Goal: Find specific page/section: Find specific page/section

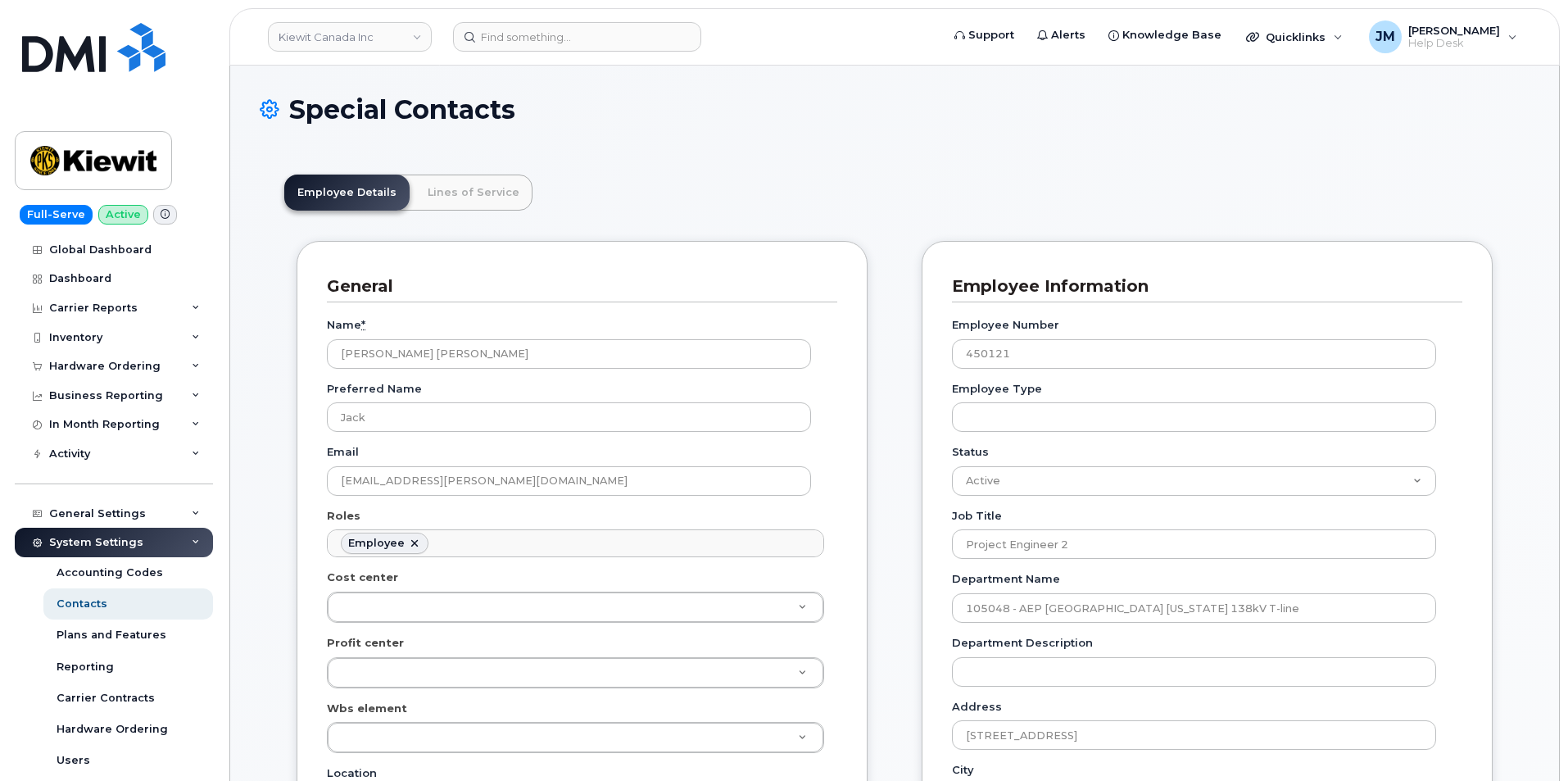
scroll to position [48, 0]
drag, startPoint x: 452, startPoint y: 362, endPoint x: 280, endPoint y: 356, distance: 172.1
click at [486, 39] on input at bounding box center [578, 37] width 248 height 29
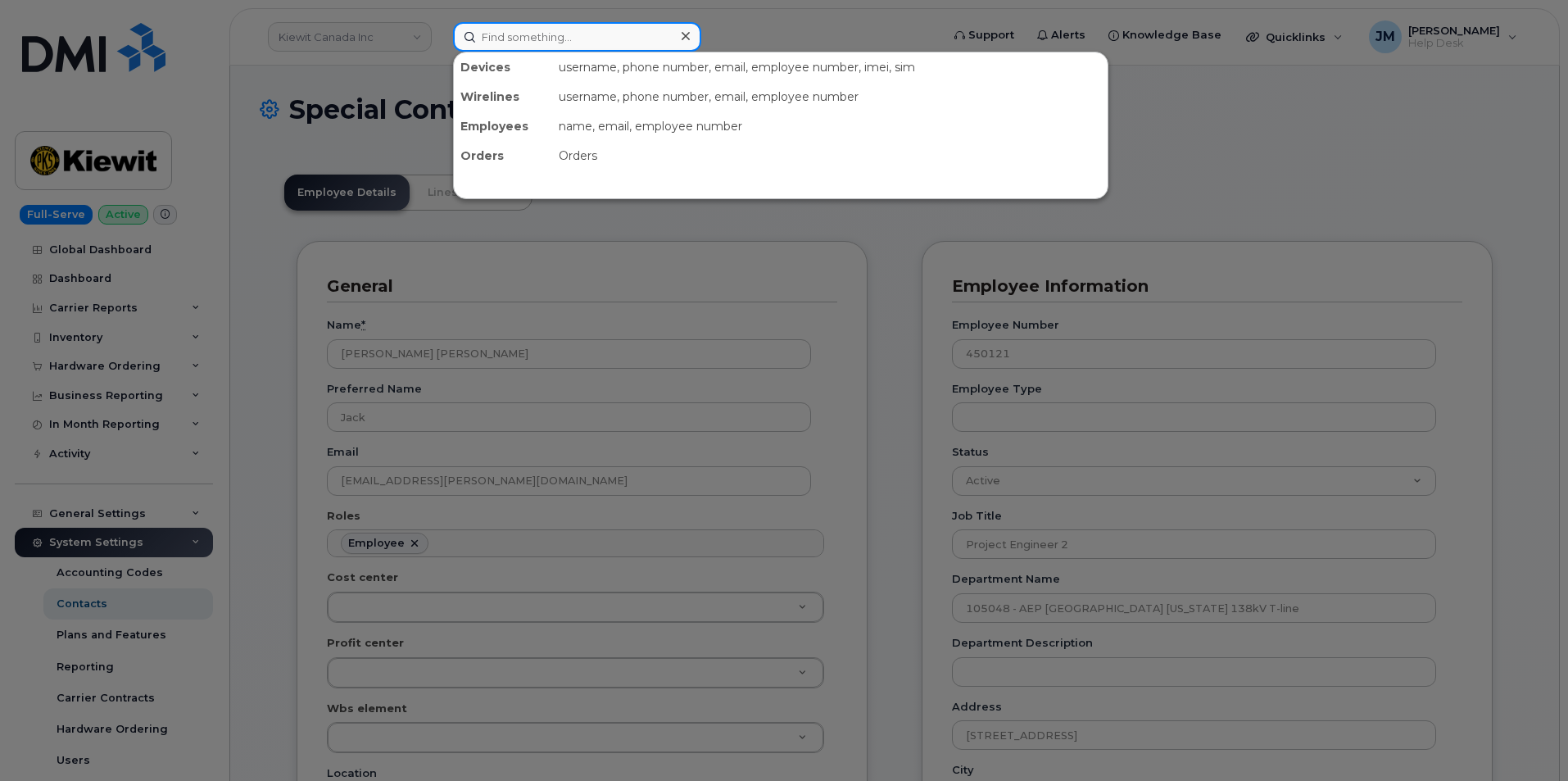
paste input "9132305581"
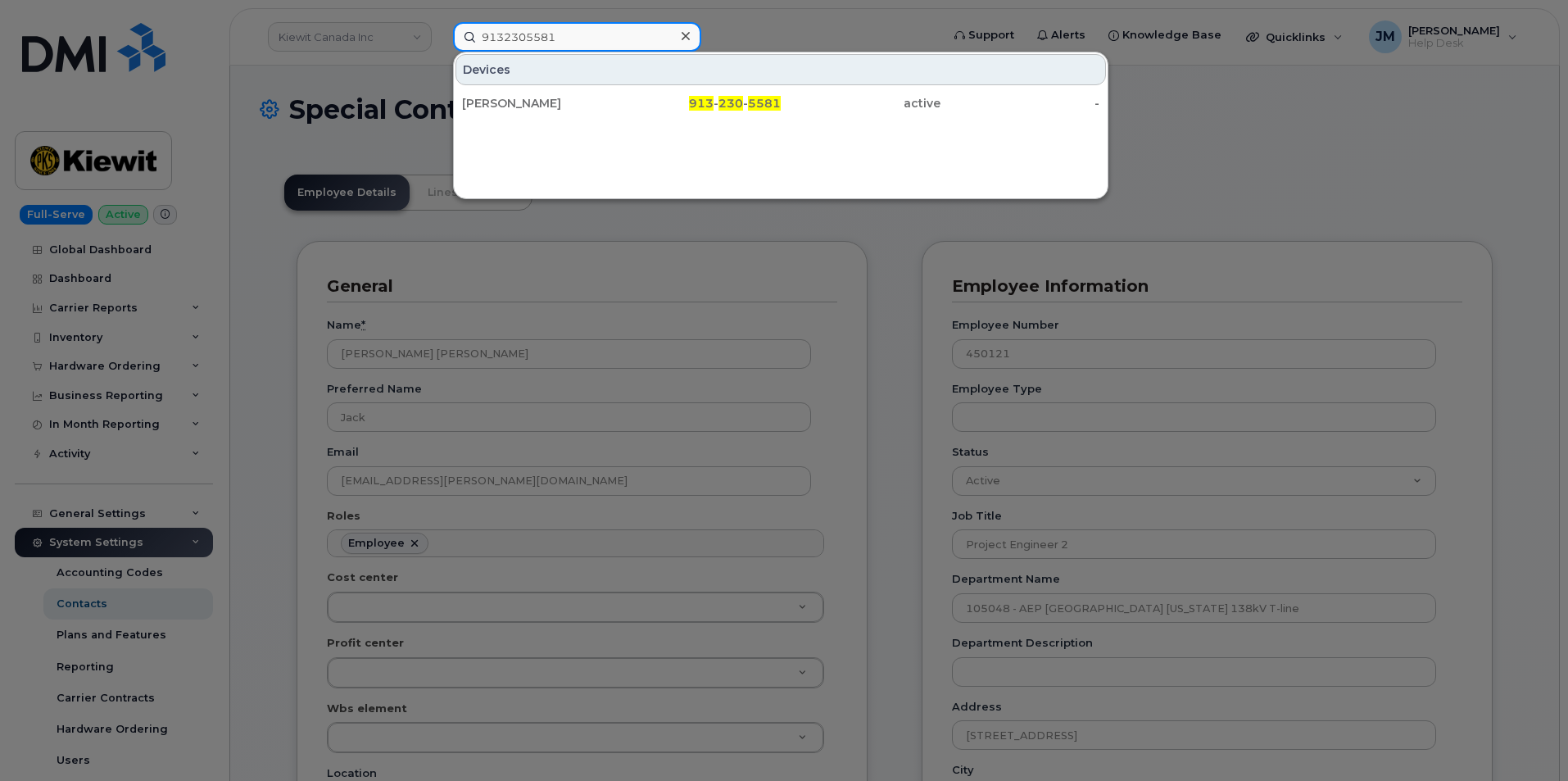
type input "9132305581"
click at [507, 80] on div "Devices" at bounding box center [781, 69] width 650 height 31
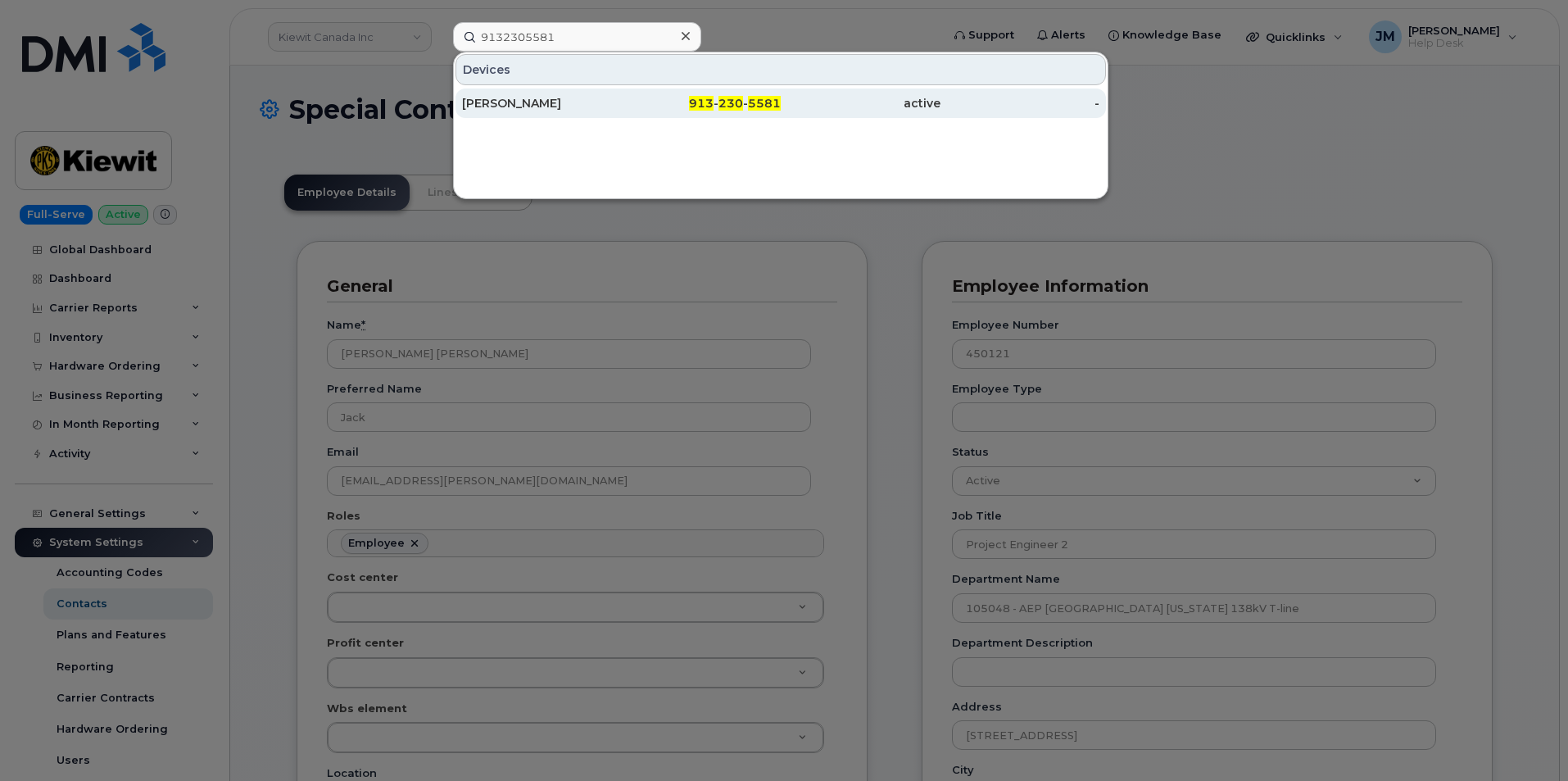
click at [507, 99] on div "[PERSON_NAME]" at bounding box center [542, 103] width 159 height 16
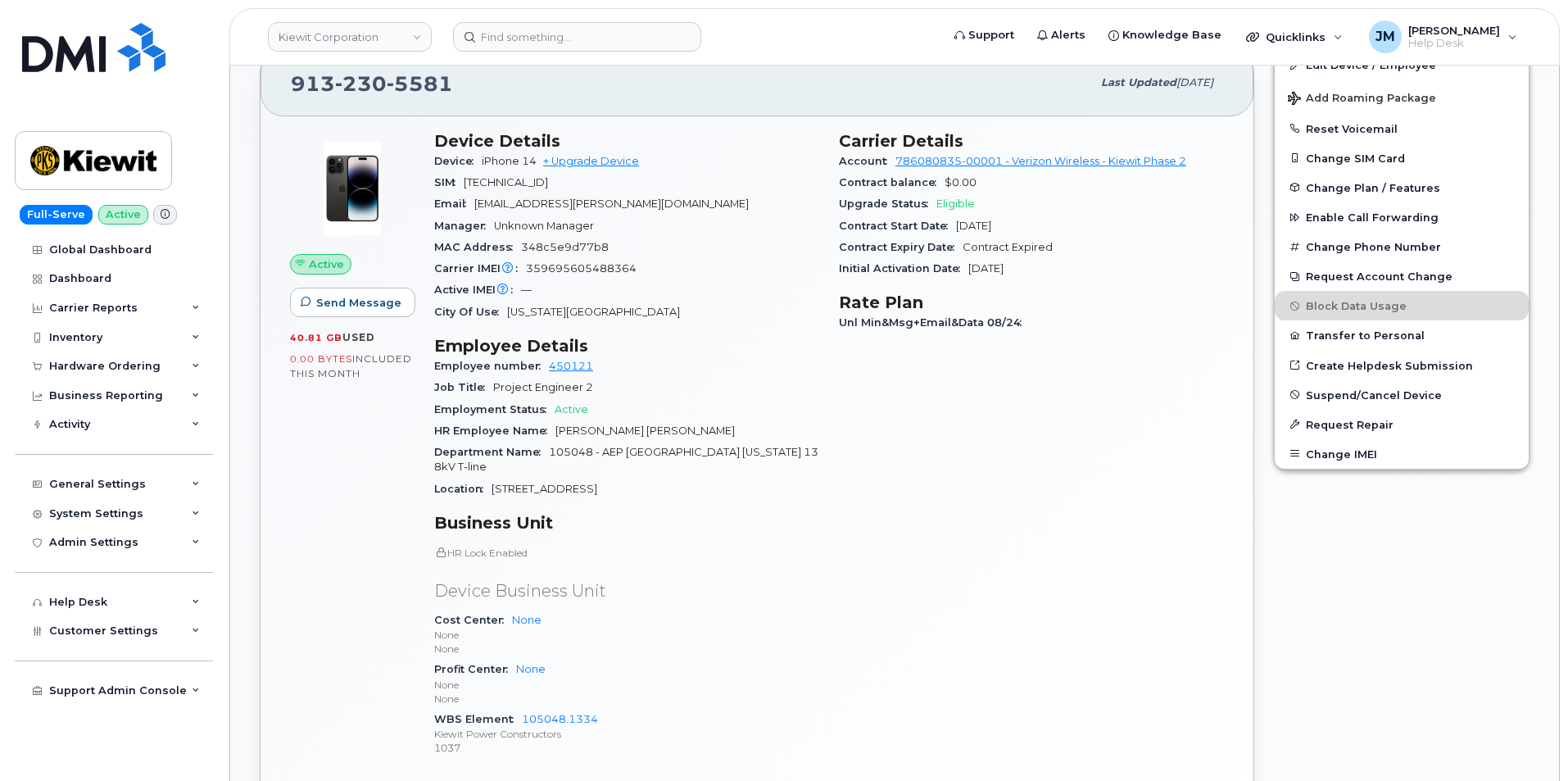
scroll to position [631, 0]
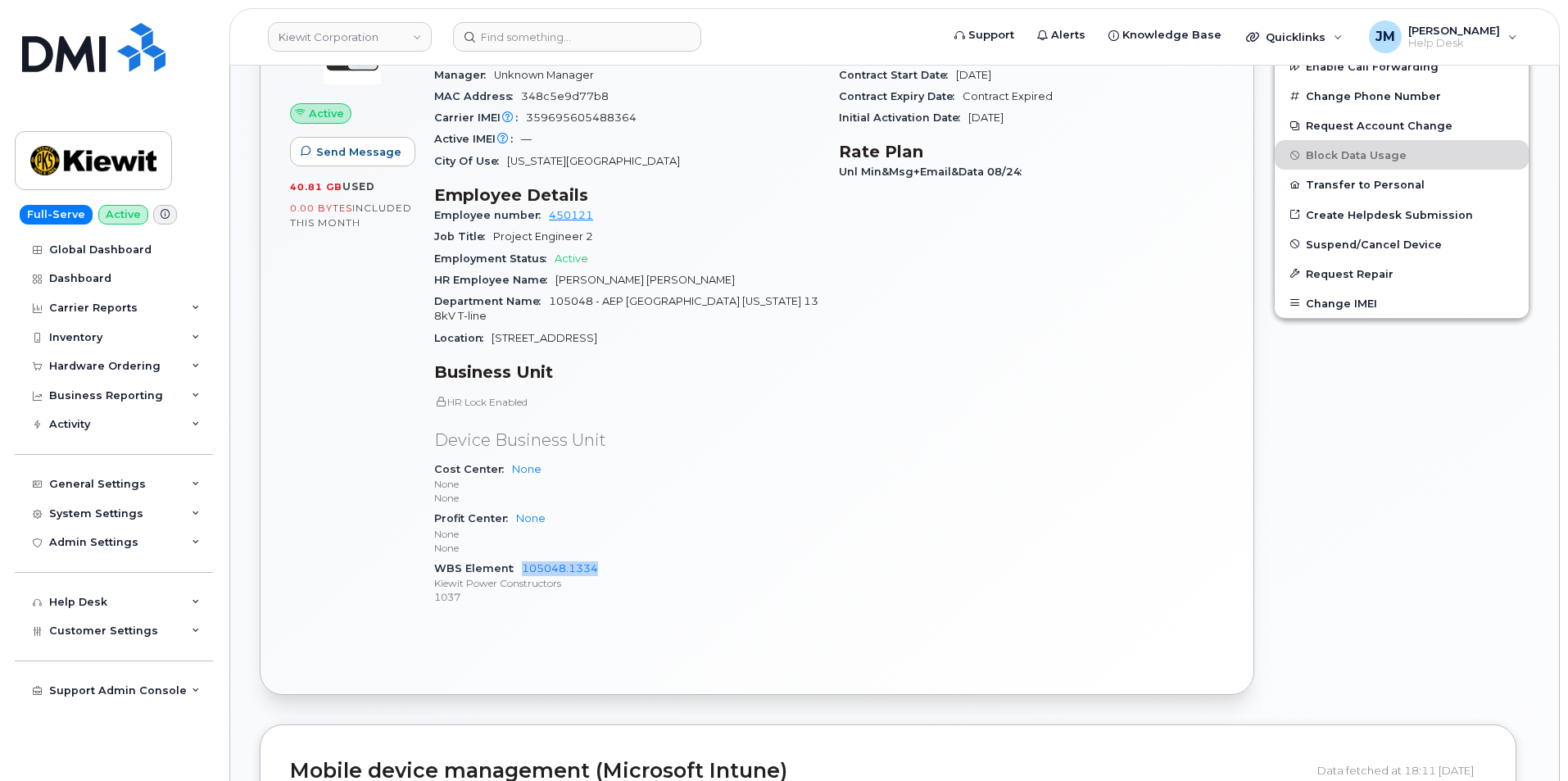
drag, startPoint x: 604, startPoint y: 554, endPoint x: 519, endPoint y: 555, distance: 85.0
click at [519, 558] on div "WBS Element 105048.1334 Kiewit Power Constructors 1037" at bounding box center [626, 583] width 385 height 50
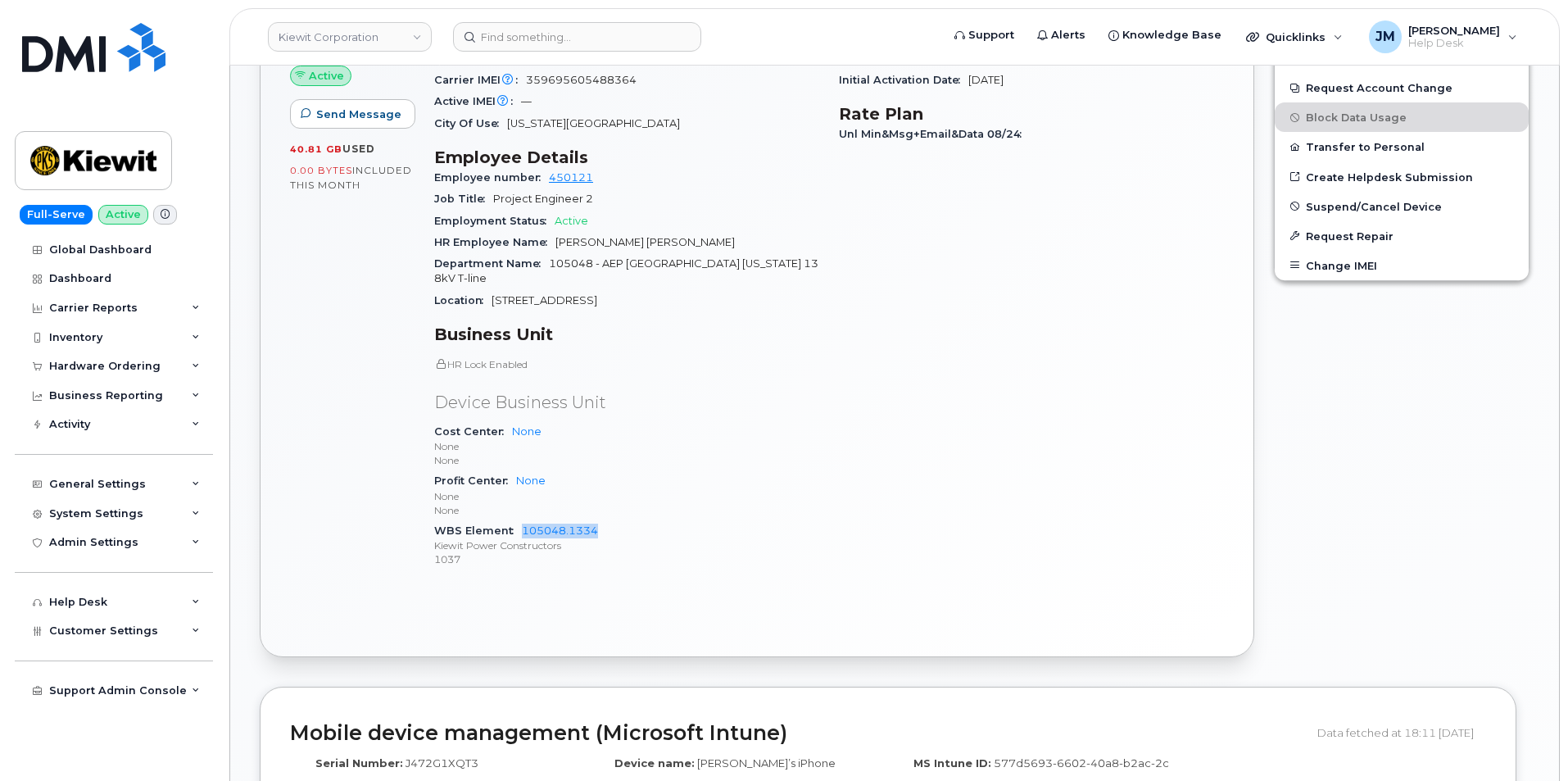
scroll to position [713, 0]
